Goal: Navigation & Orientation: Find specific page/section

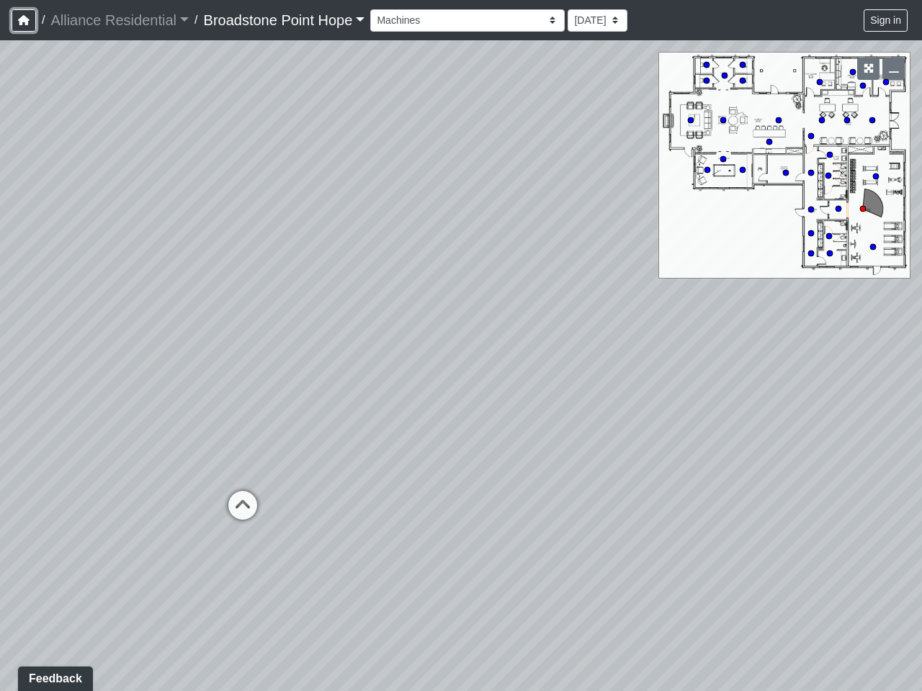
click at [24, 20] on icon "button" at bounding box center [24, 20] width 12 height 10
click at [886, 20] on button "Sign in" at bounding box center [885, 20] width 44 height 22
click at [868, 68] on icon "button" at bounding box center [868, 68] width 10 height 10
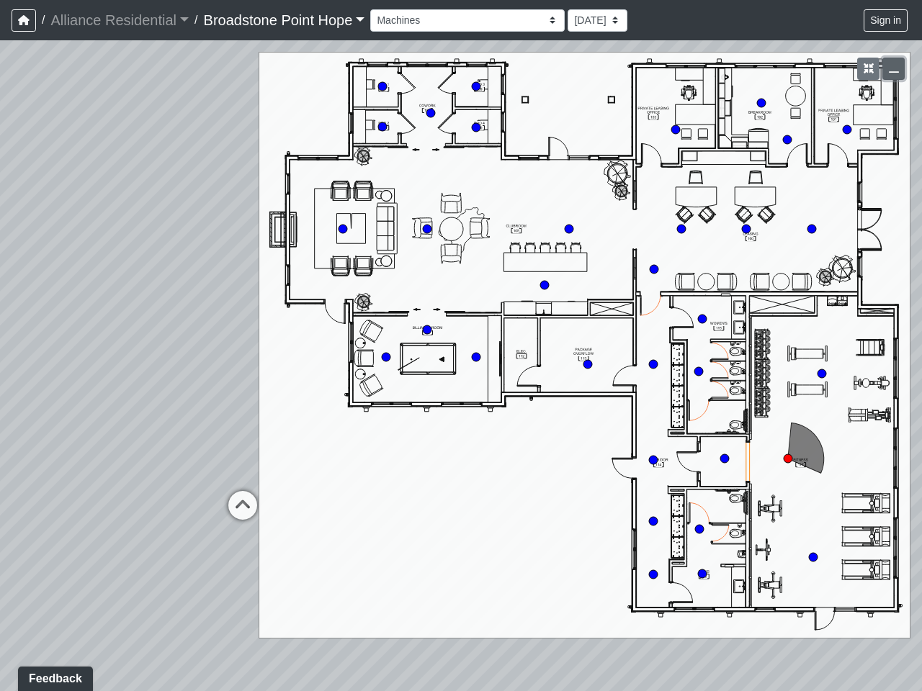
click at [893, 68] on icon "button" at bounding box center [894, 68] width 10 height 10
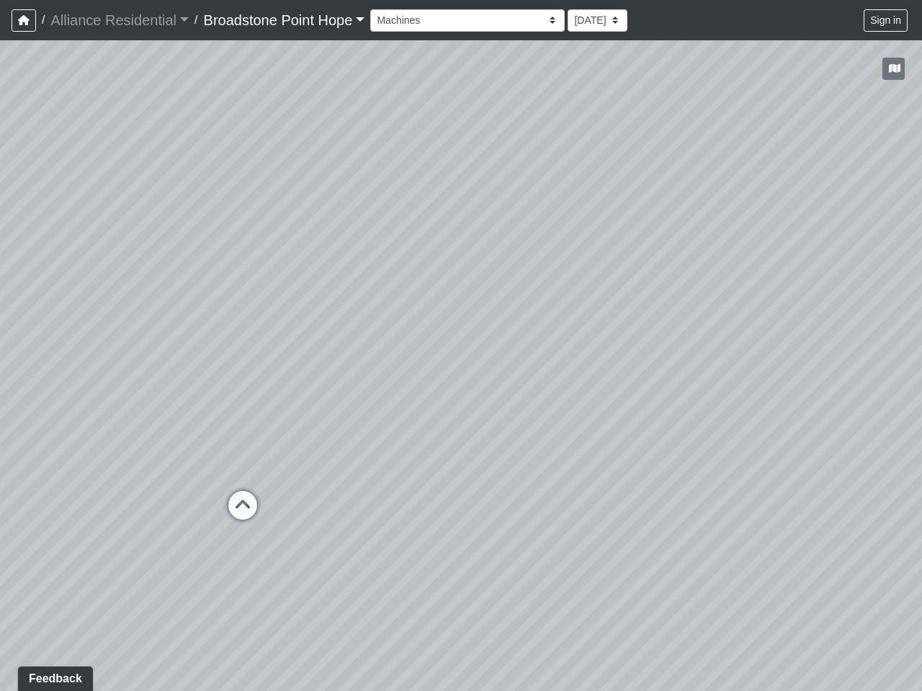
click at [243, 505] on icon at bounding box center [242, 512] width 43 height 43
select select "mj8vEUuNePCXY5Efgji3E7"
